Goal: Information Seeking & Learning: Learn about a topic

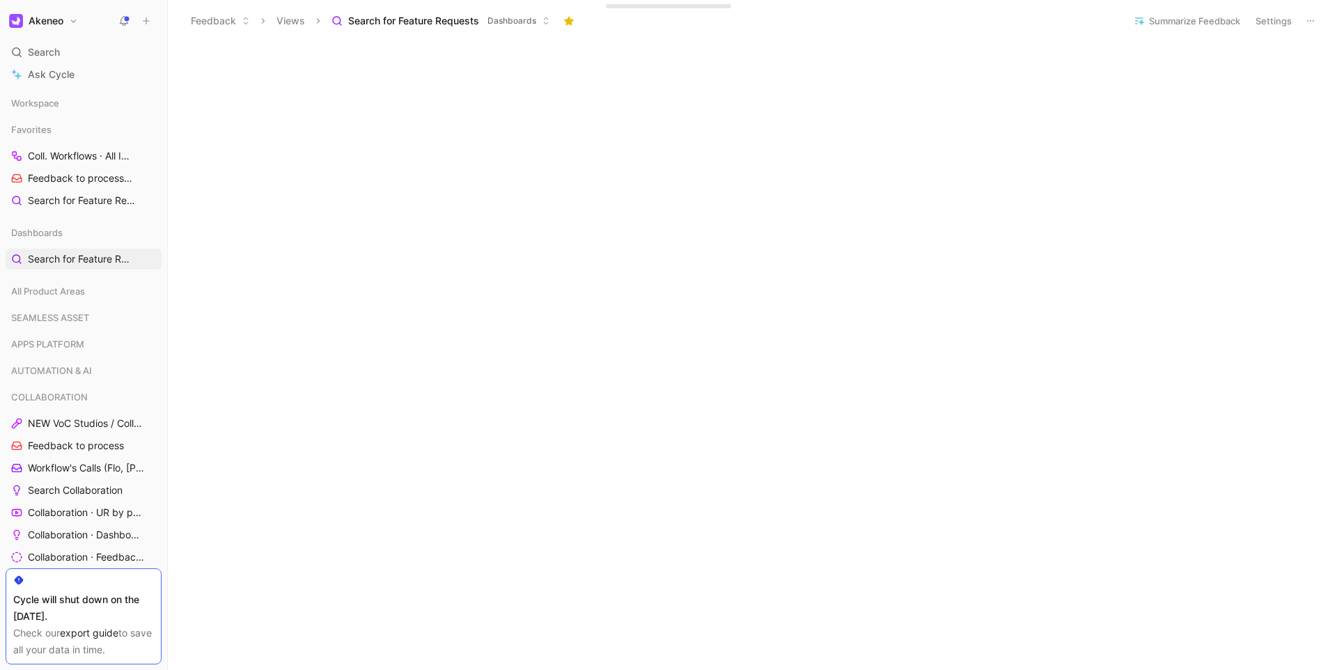
scroll to position [103, 0]
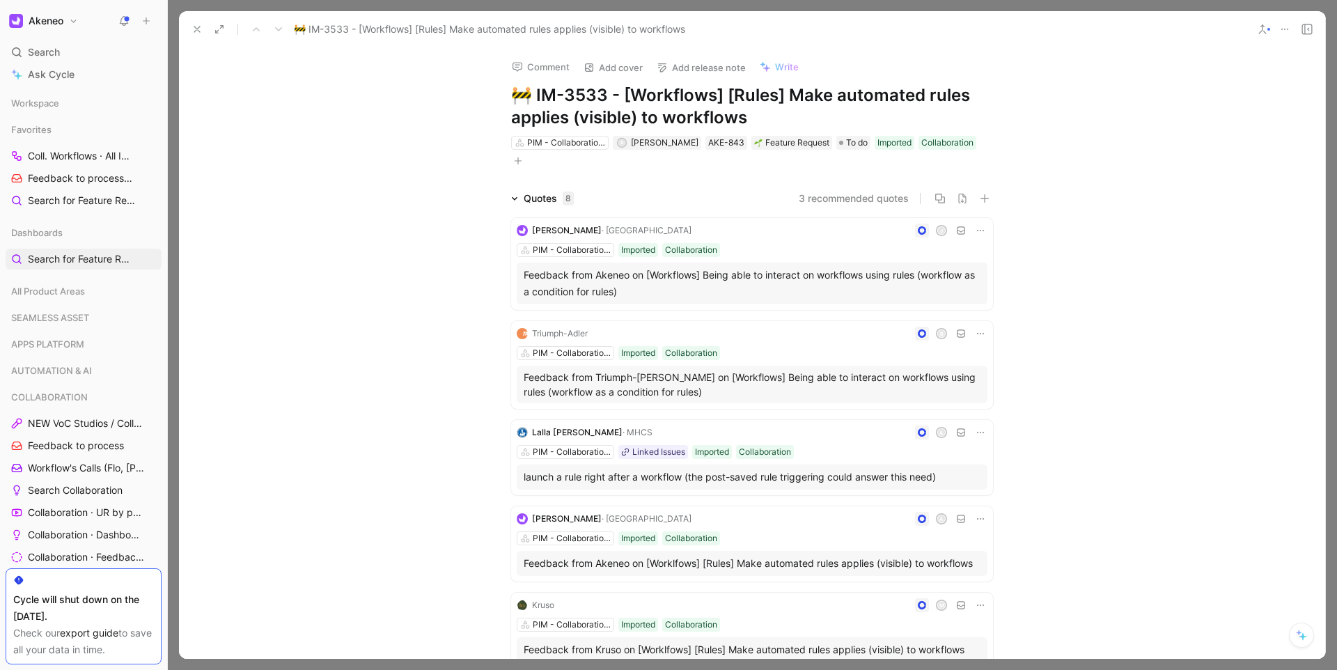
click at [751, 116] on h1 "🚧 IM-3533 - [Workflows] [Rules] Make automated rules applies (visible) to workf…" at bounding box center [752, 106] width 482 height 45
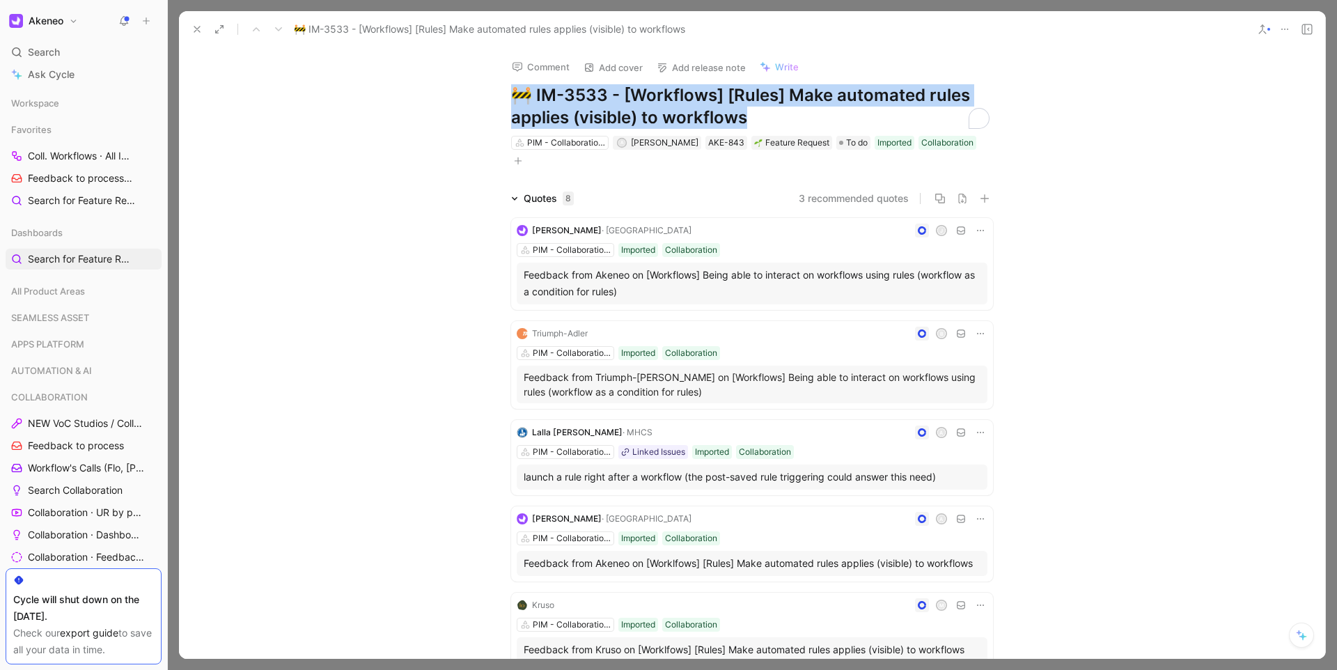
click at [751, 116] on h1 "🚧 IM-3533 - [Workflows] [Rules] Make automated rules applies (visible) to workf…" at bounding box center [752, 106] width 482 height 45
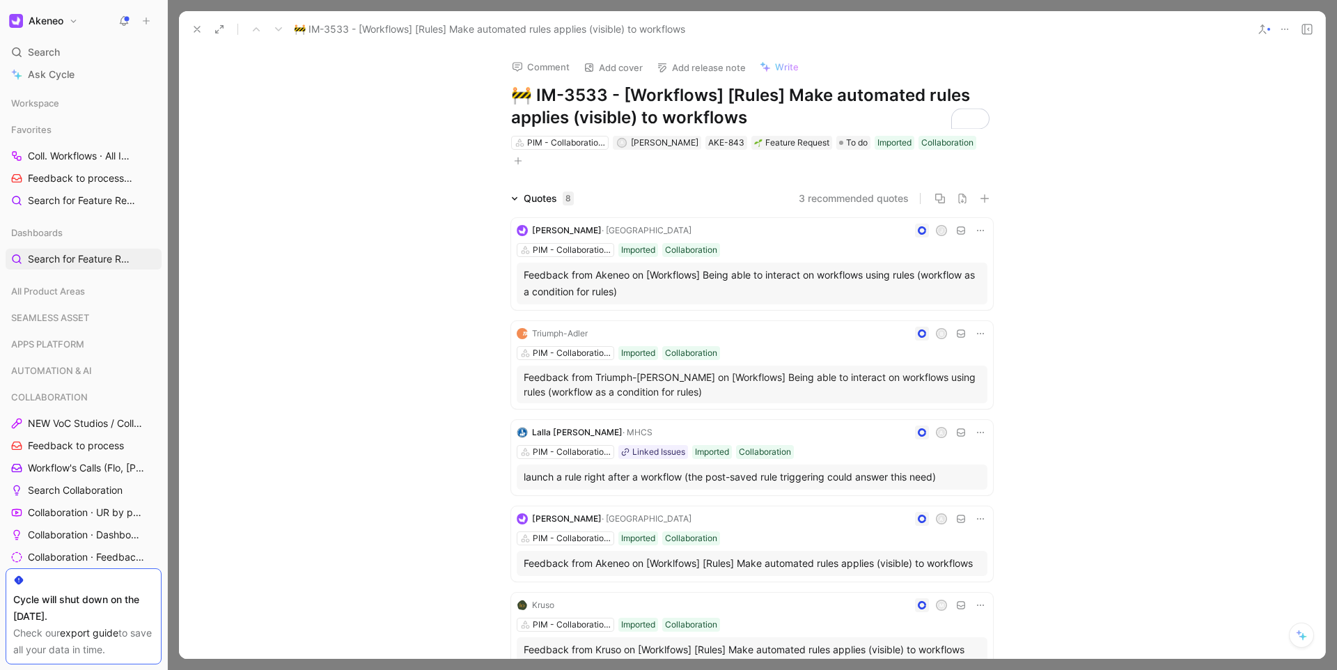
click at [544, 97] on h1 "🚧 IM-3533 - [Workflows] [Rules] Make automated rules applies (visible) to workf…" at bounding box center [752, 106] width 482 height 45
drag, startPoint x: 526, startPoint y: 94, endPoint x: 593, endPoint y: 84, distance: 67.7
click at [593, 84] on h1 "🚧 IM-3533 - [Workflows] [Rules] Make automated rules applies (visible) to workf…" at bounding box center [752, 106] width 482 height 45
drag, startPoint x: 603, startPoint y: 94, endPoint x: 529, endPoint y: 92, distance: 73.8
click at [529, 92] on h1 "🚧 IM-3533 - [Workflows] [Rules] Make automated rules applies (visible) to workf…" at bounding box center [752, 106] width 482 height 45
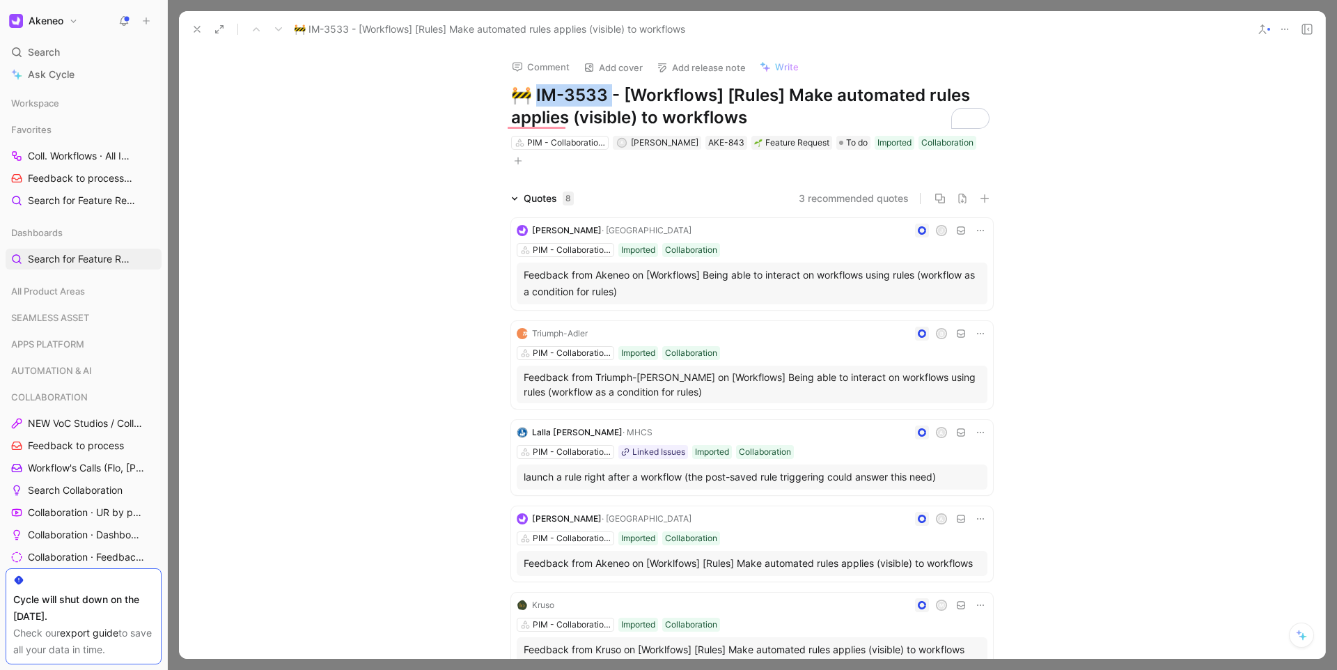
copy h1 "M-3533 -"
click at [202, 26] on icon at bounding box center [196, 29] width 11 height 11
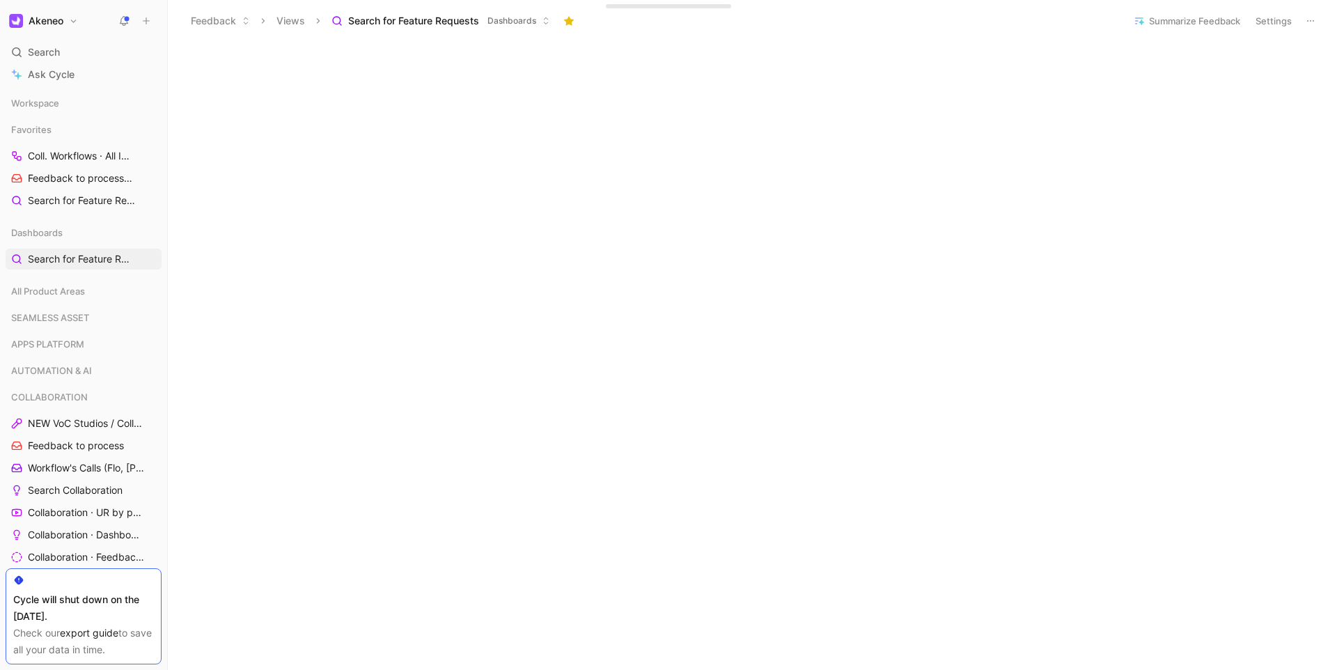
scroll to position [756, 0]
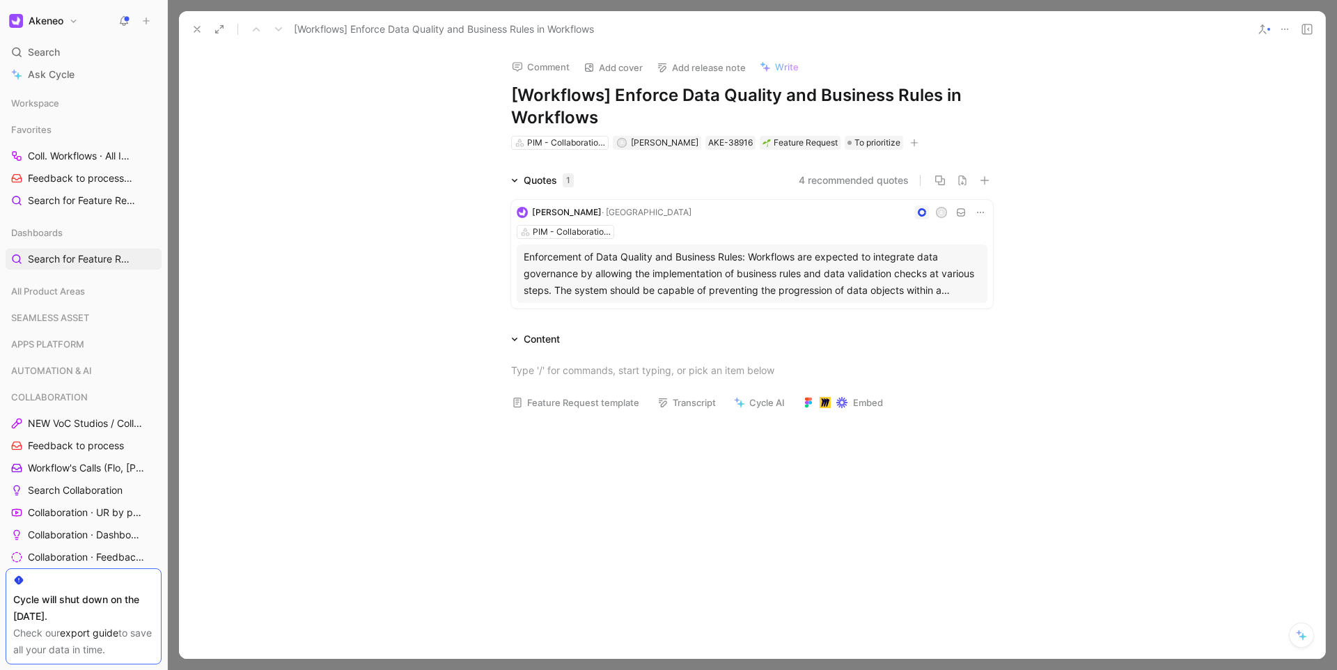
click at [865, 132] on div "Comment Add cover Add release note Write [Workflows] Enforce Data Quality and B…" at bounding box center [752, 99] width 535 height 104
click at [865, 139] on span "To prioritize" at bounding box center [877, 143] width 46 height 14
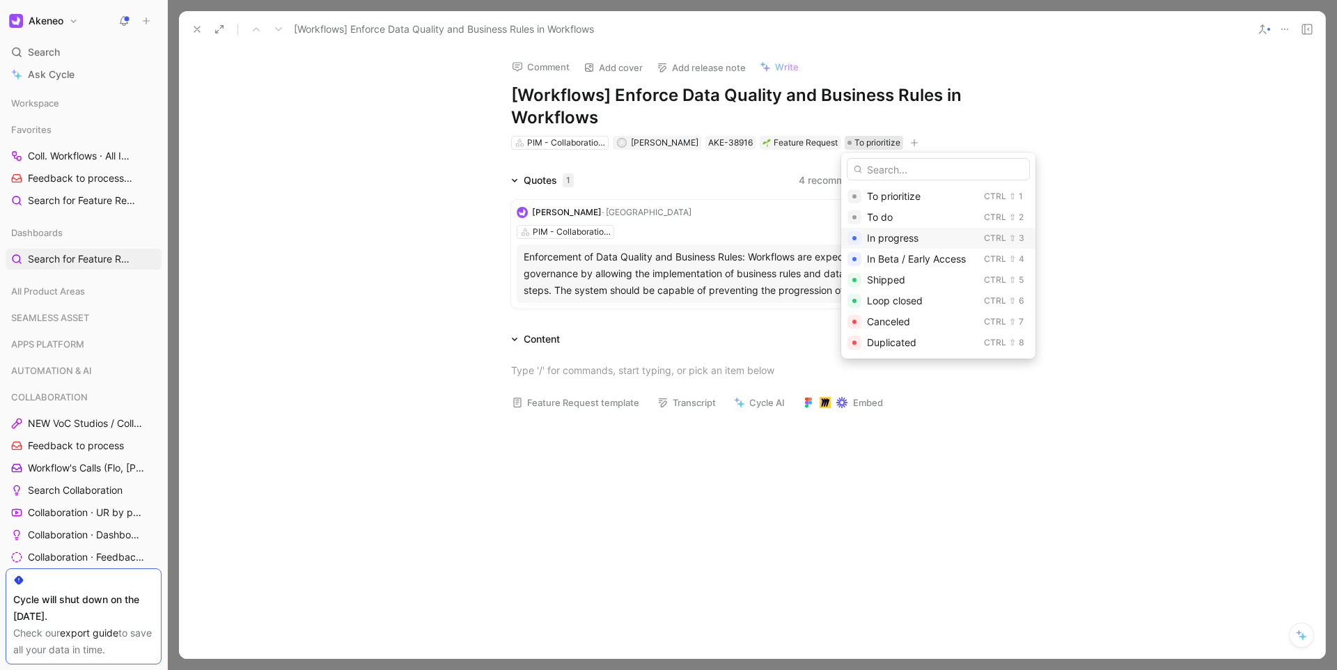
click at [873, 238] on span "In progress" at bounding box center [893, 238] width 52 height 12
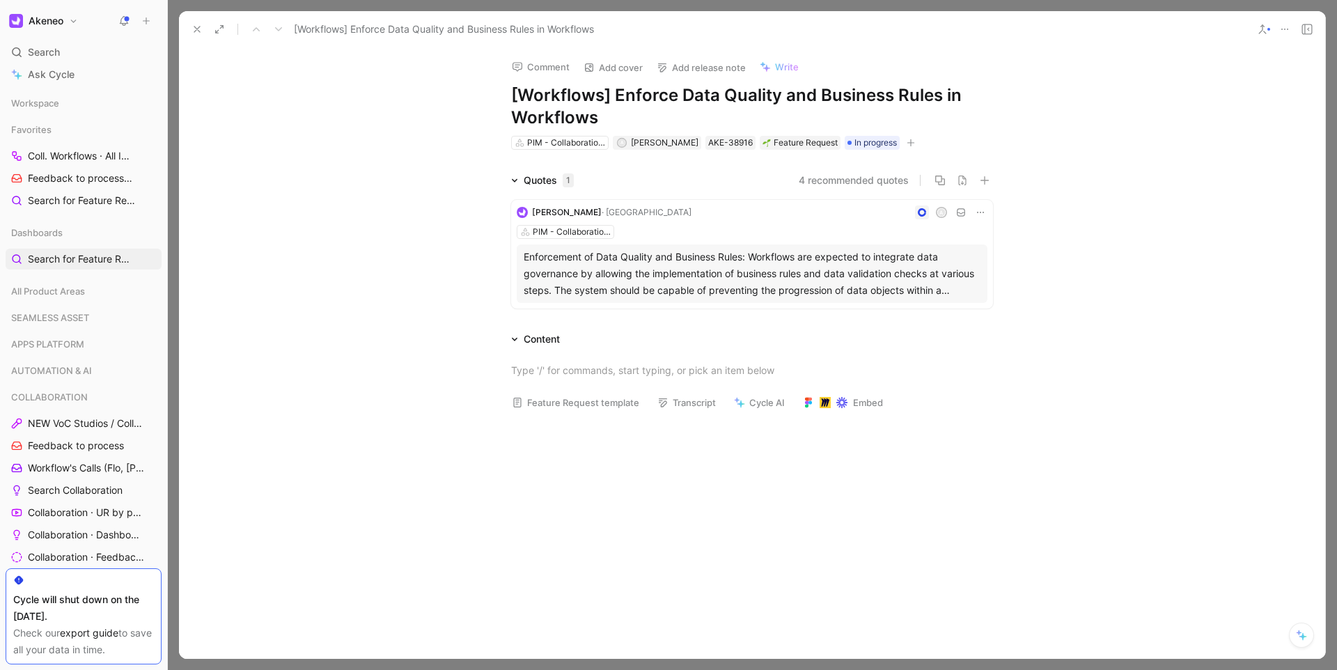
click at [862, 264] on div "Enforcement of Data Quality and Business Rules: Workflows are expected to integ…" at bounding box center [752, 274] width 457 height 50
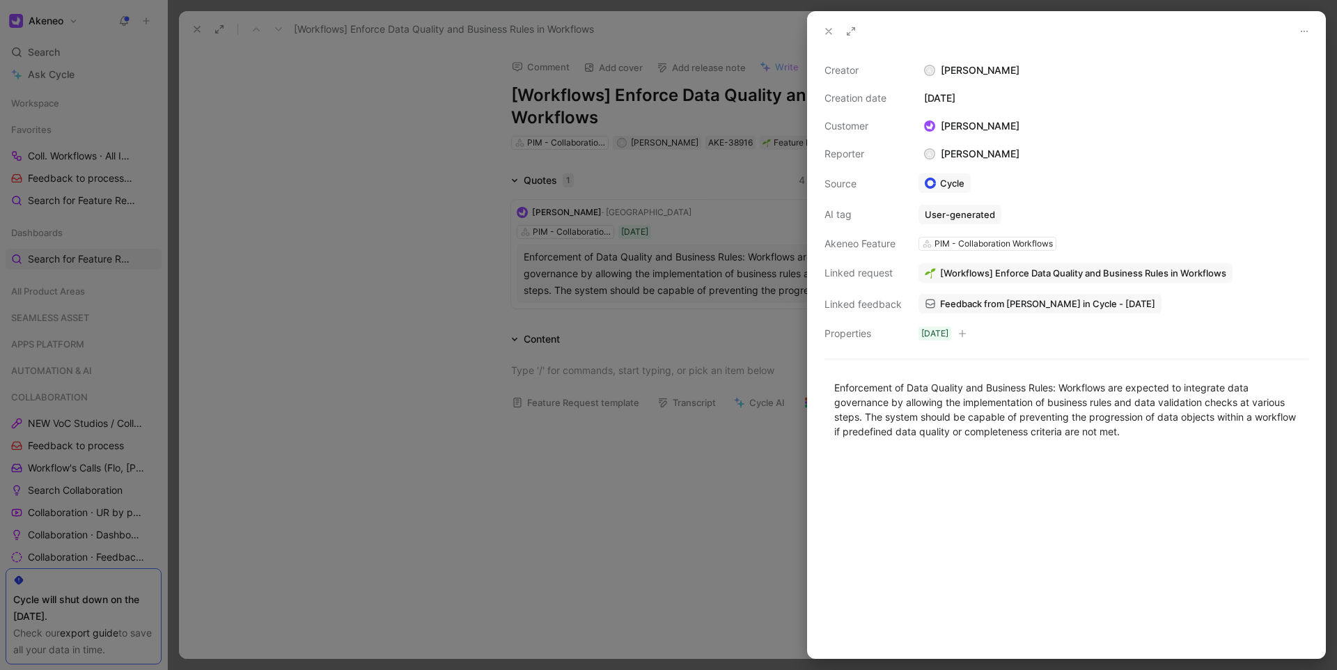
click at [824, 36] on icon at bounding box center [828, 31] width 11 height 11
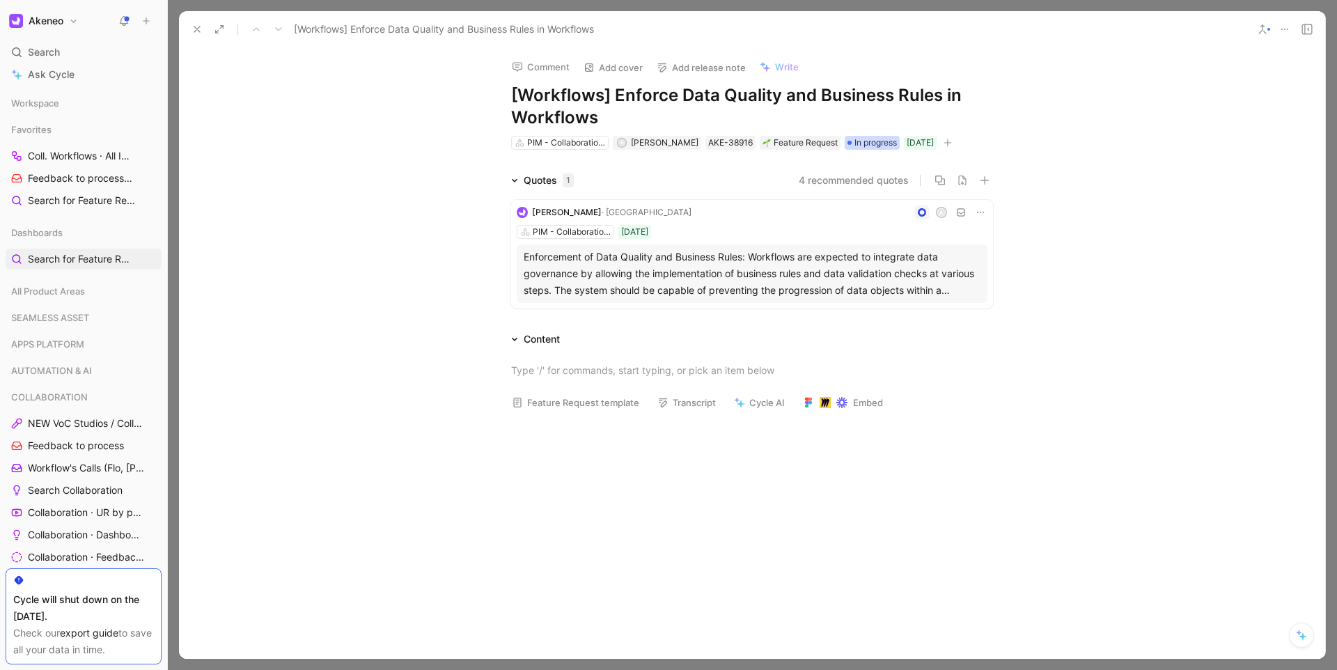
click at [862, 145] on span "In progress" at bounding box center [875, 143] width 42 height 14
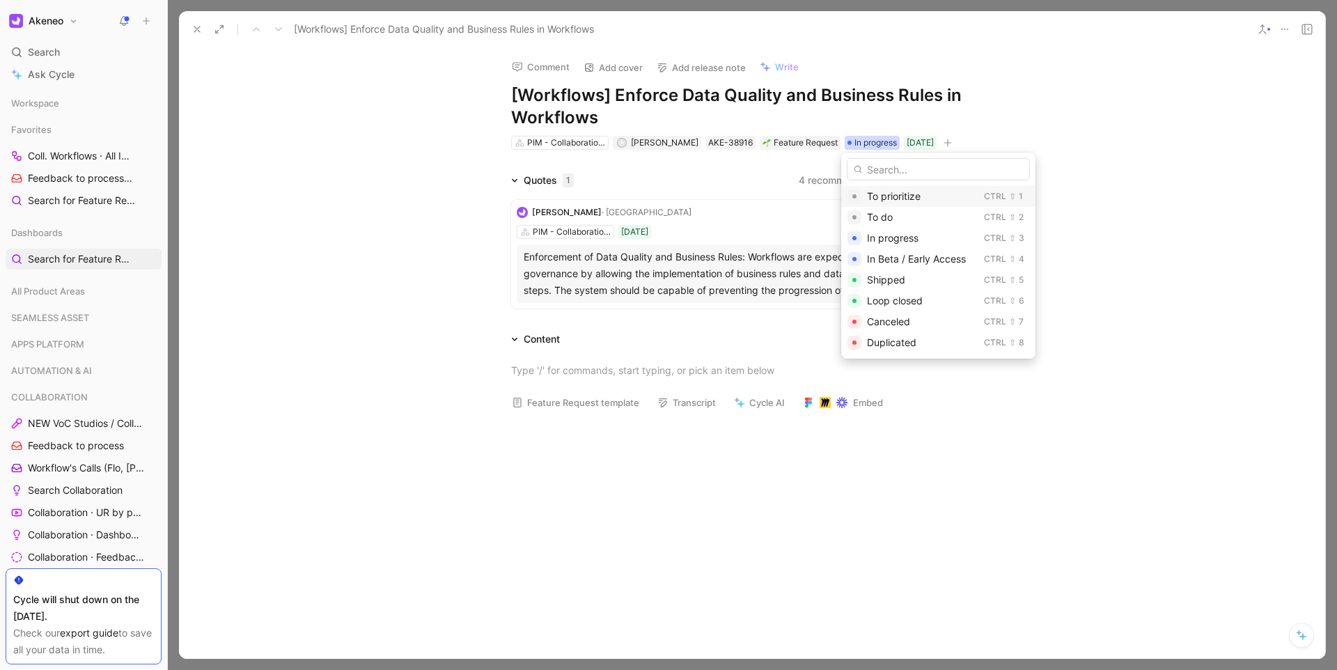
click at [868, 192] on span "To prioritize" at bounding box center [894, 196] width 54 height 12
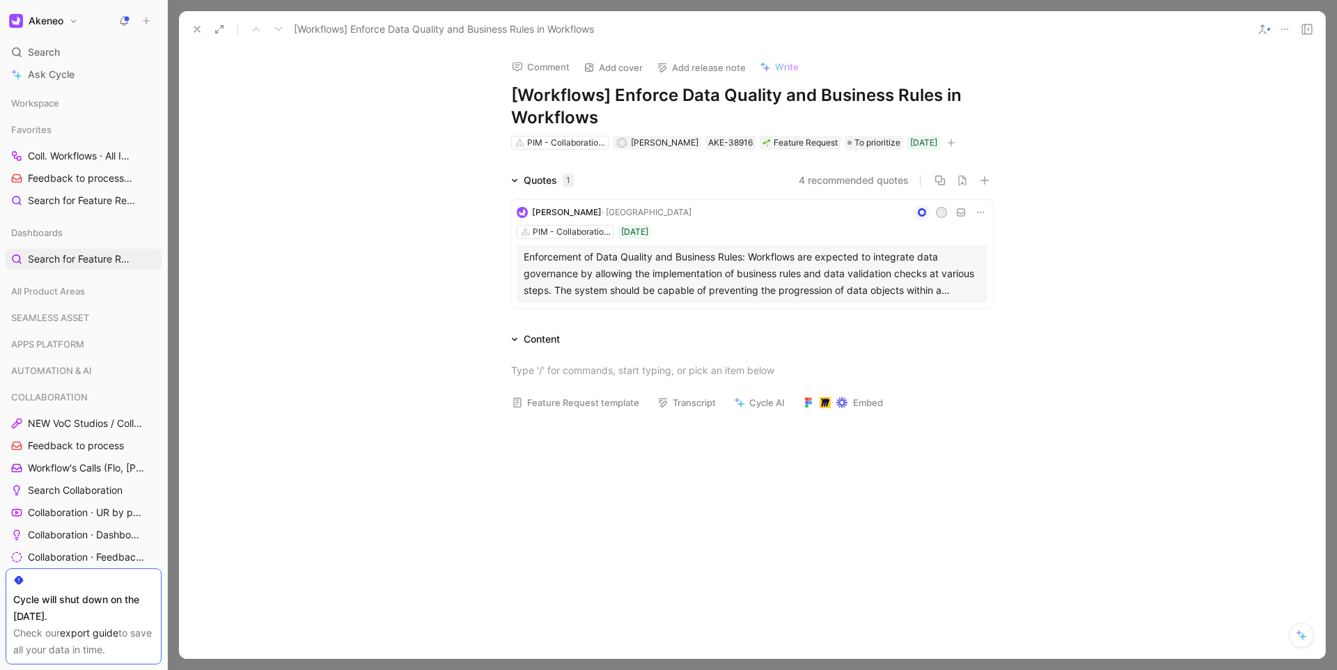
click at [195, 28] on use at bounding box center [197, 29] width 6 height 6
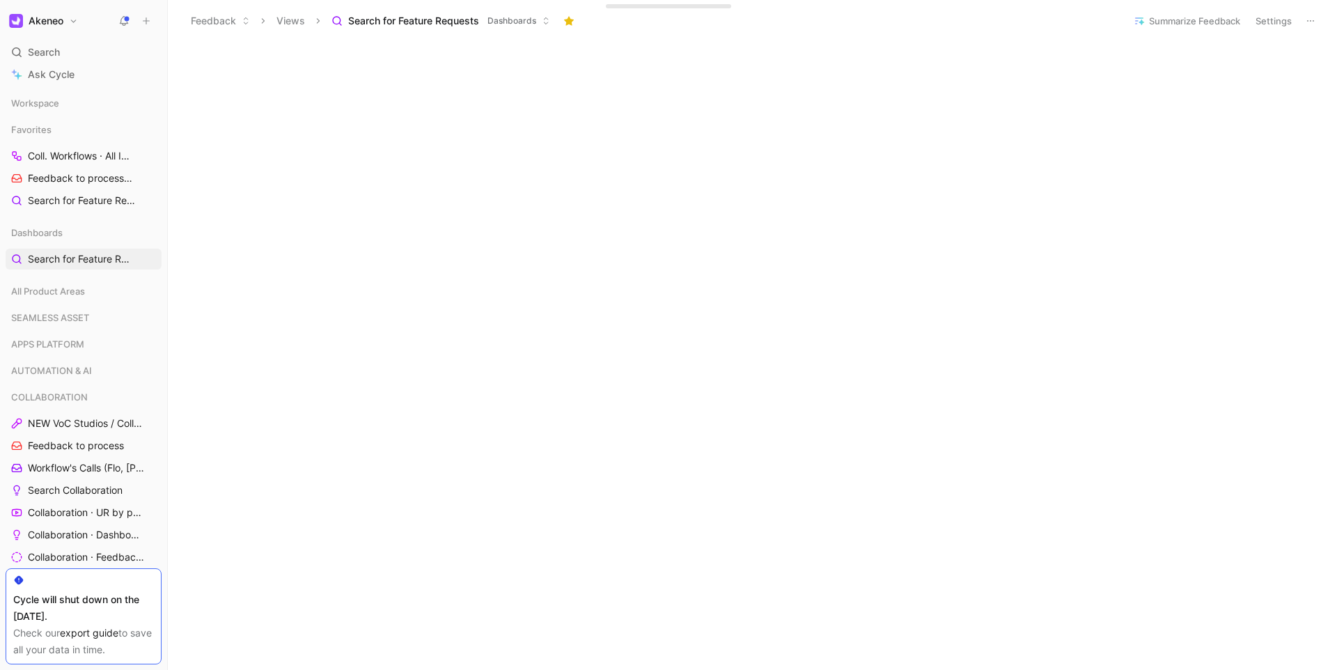
scroll to position [71, 0]
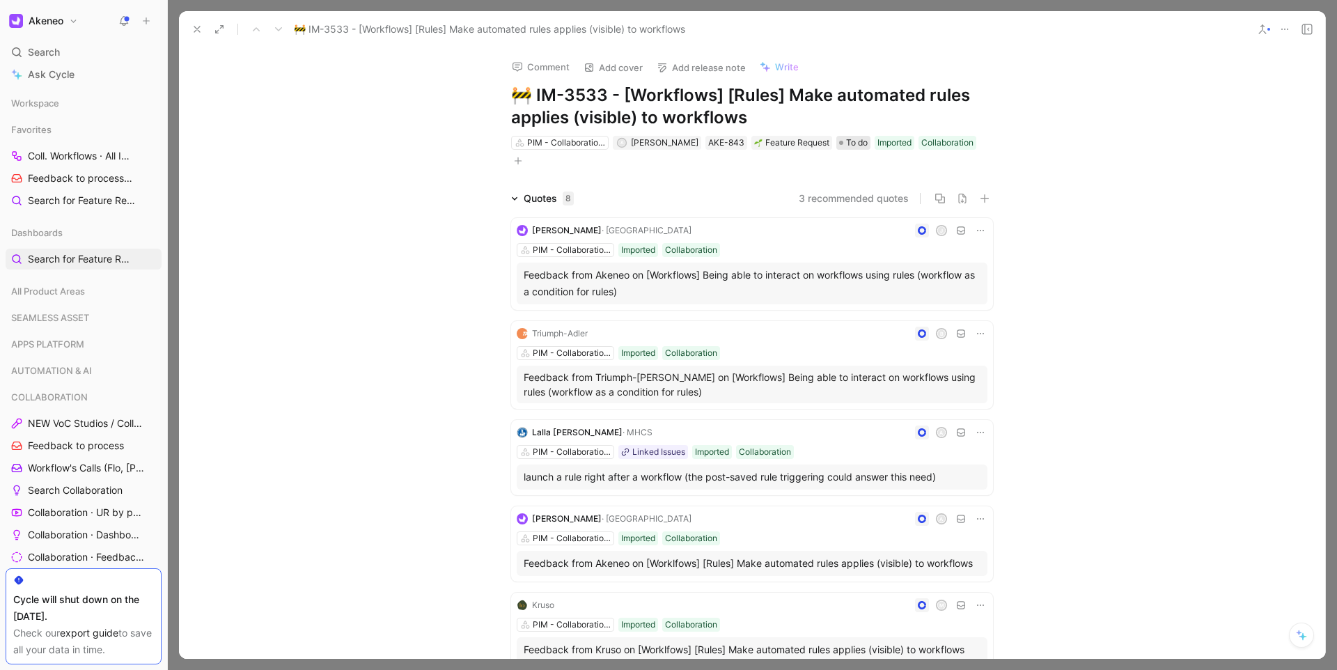
click at [853, 145] on span "To do" at bounding box center [857, 143] width 22 height 14
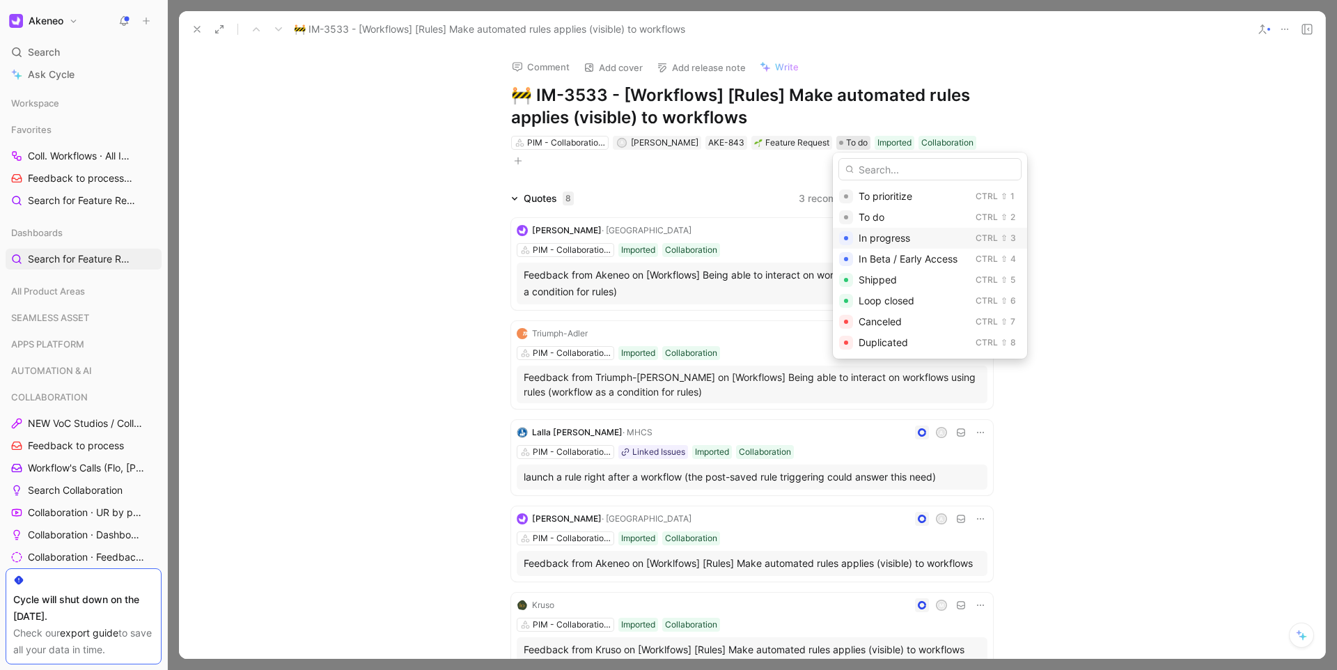
click at [872, 233] on span "In progress" at bounding box center [885, 238] width 52 height 12
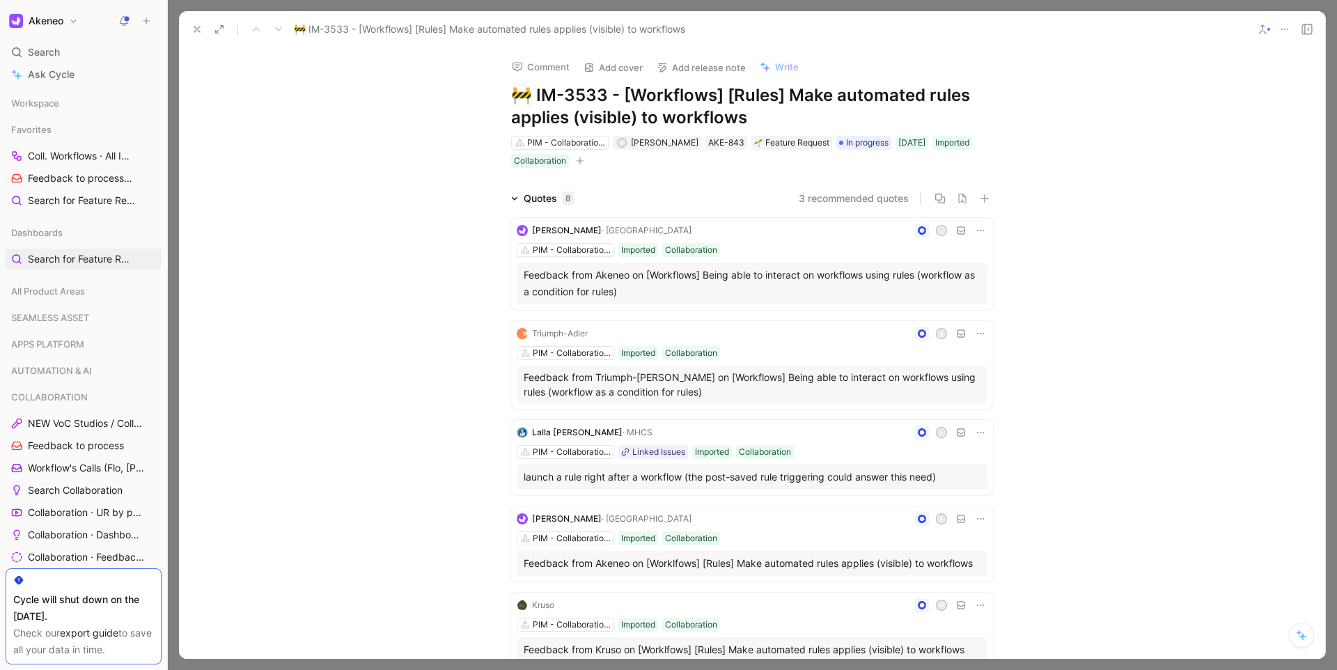
click at [424, 286] on div "Quotes 8 3 recommended quotes [PERSON_NAME] J PIM - Collaboration Workflows Imp…" at bounding box center [752, 575] width 1146 height 771
